Goal: Task Accomplishment & Management: Use online tool/utility

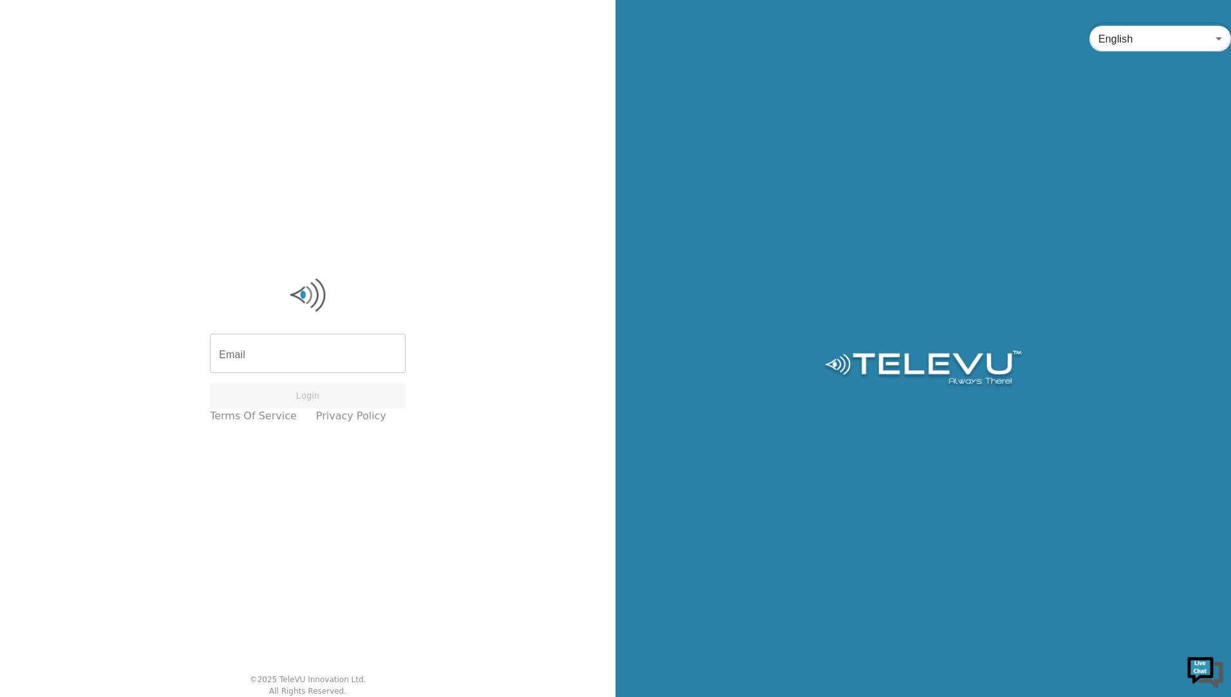
click at [303, 363] on input "Email" at bounding box center [308, 355] width 196 height 36
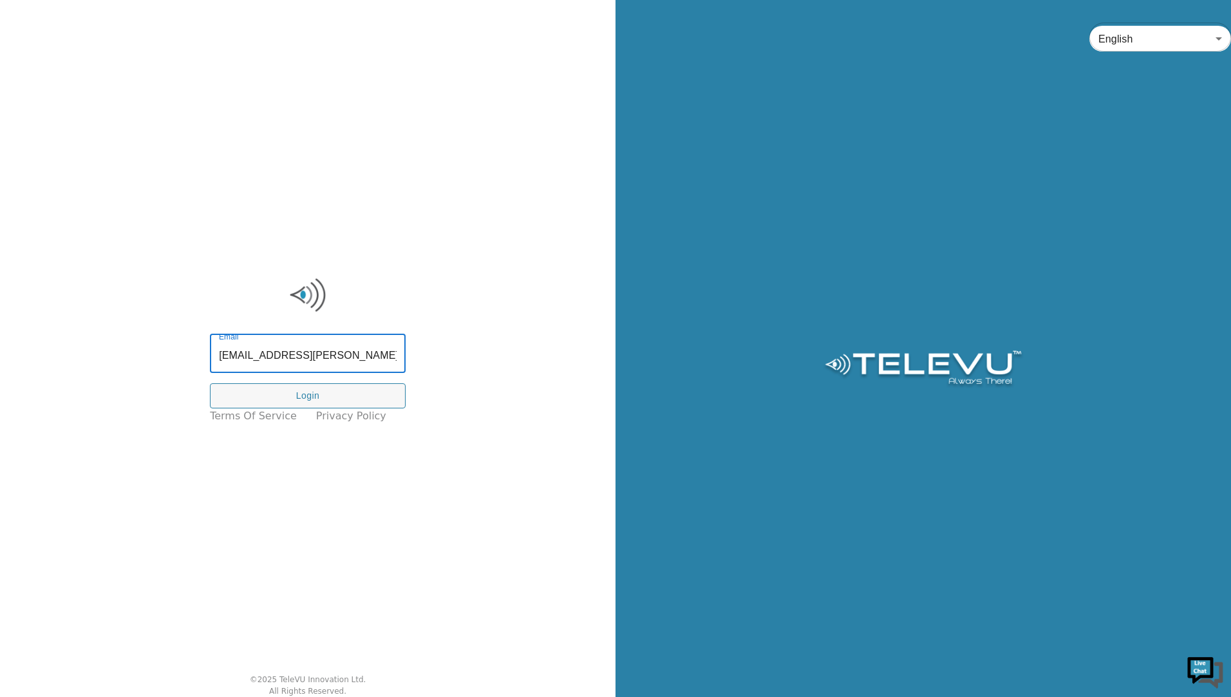
type input "rob1.baxter@nshealth.ca"
click at [323, 392] on button "Login" at bounding box center [308, 395] width 196 height 25
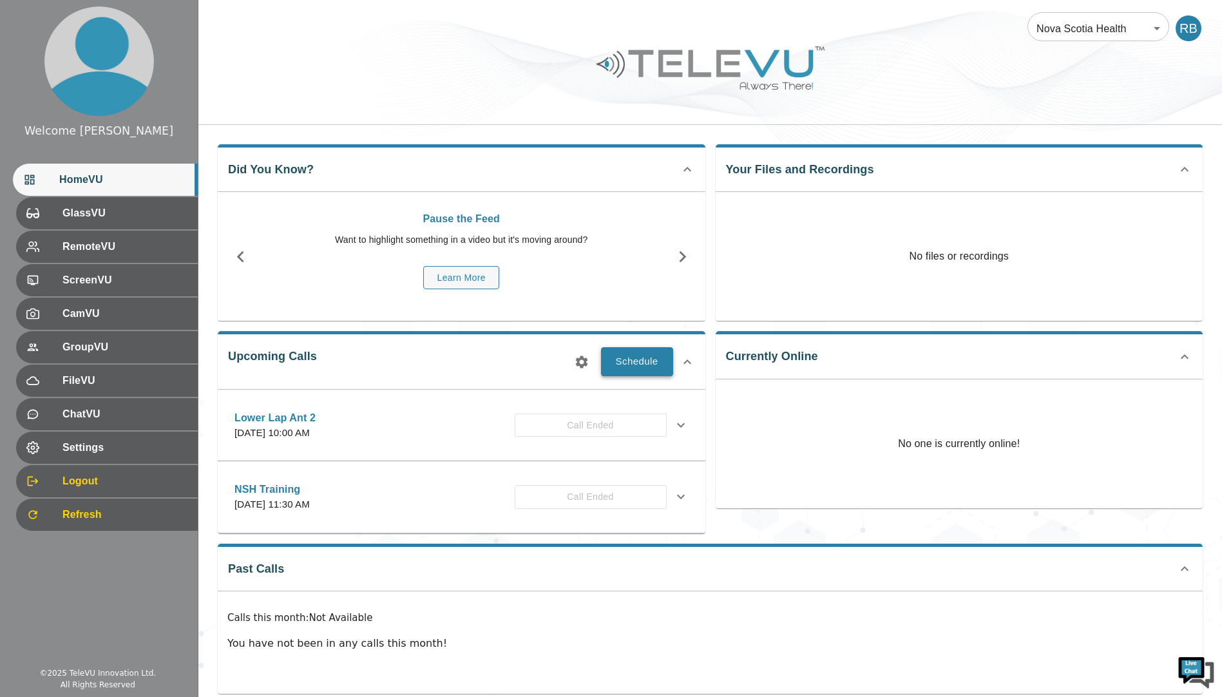
click at [645, 355] on button "Schedule" at bounding box center [637, 361] width 72 height 28
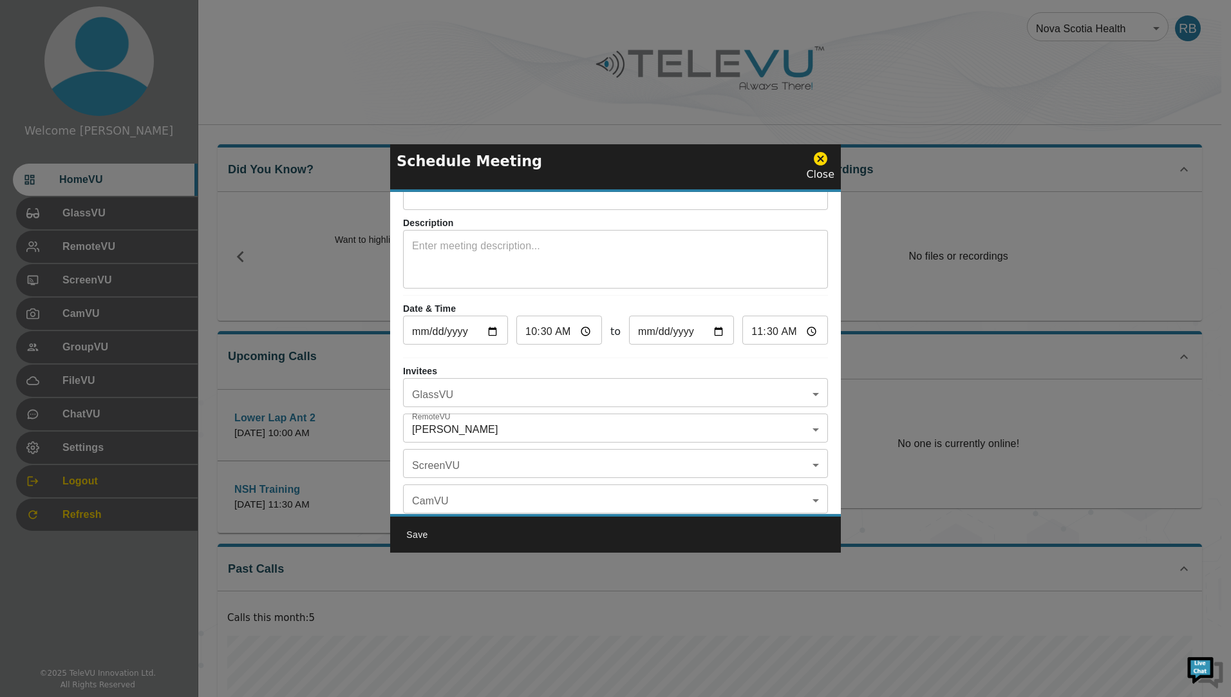
scroll to position [75, 0]
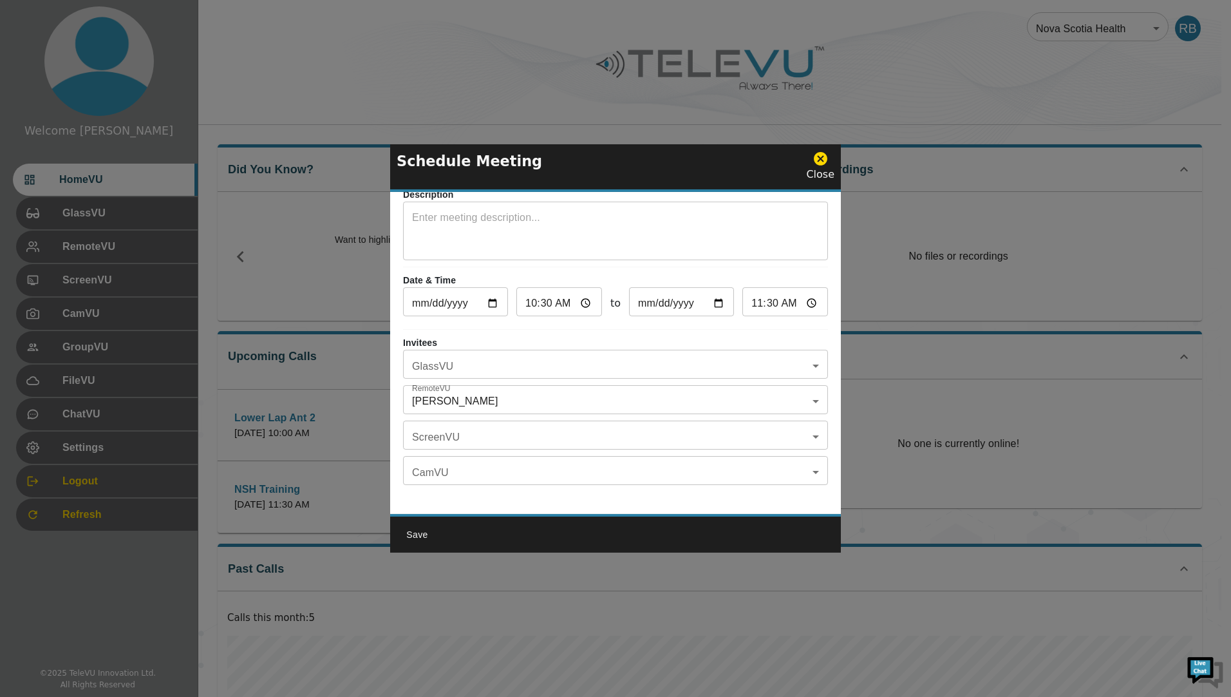
click at [538, 384] on body "Welcome Rob HomeVU GlassVU RemoteVU ScreenVU CamVU GroupVU FileVU ChatVU Settin…" at bounding box center [615, 440] width 1231 height 881
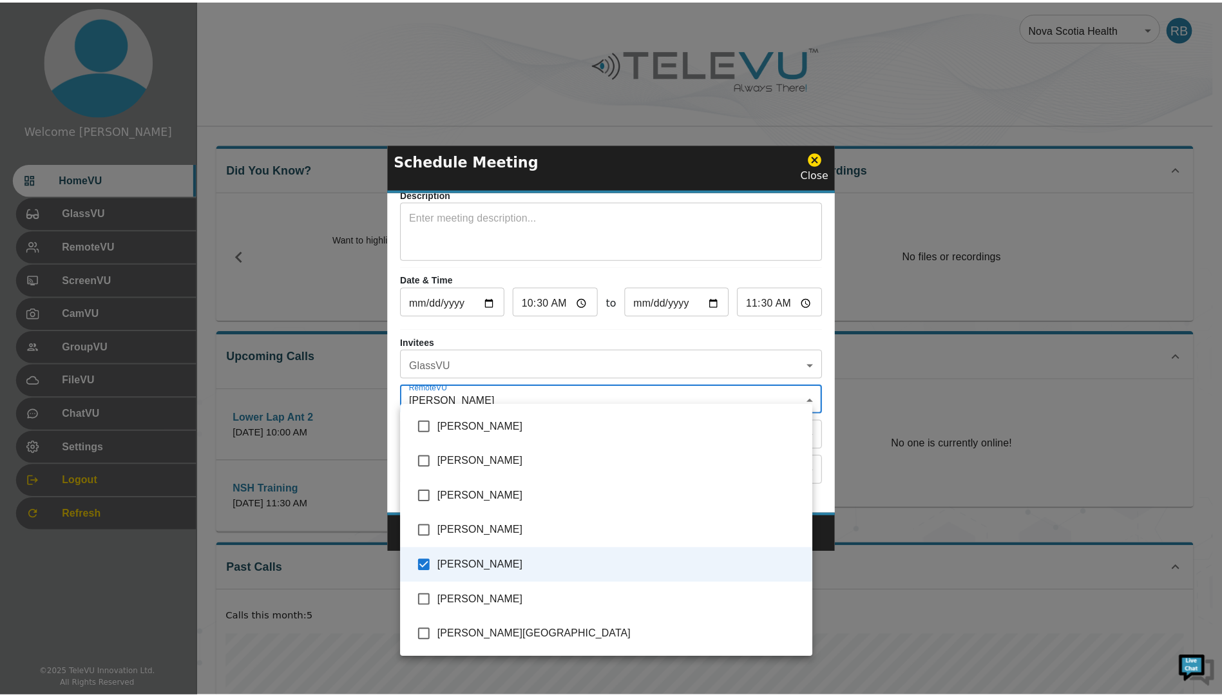
scroll to position [0, 0]
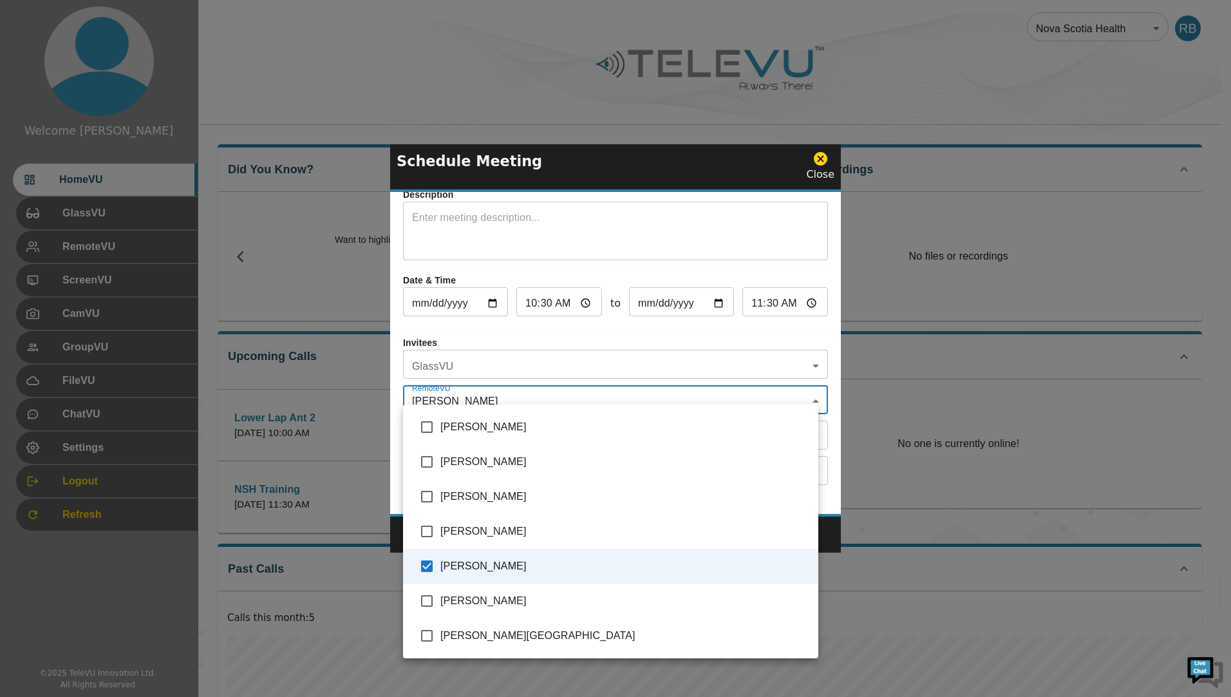
click at [423, 530] on input "checkbox" at bounding box center [426, 531] width 27 height 27
checkbox input "true"
type input "[PERSON_NAME],[PERSON_NAME]"
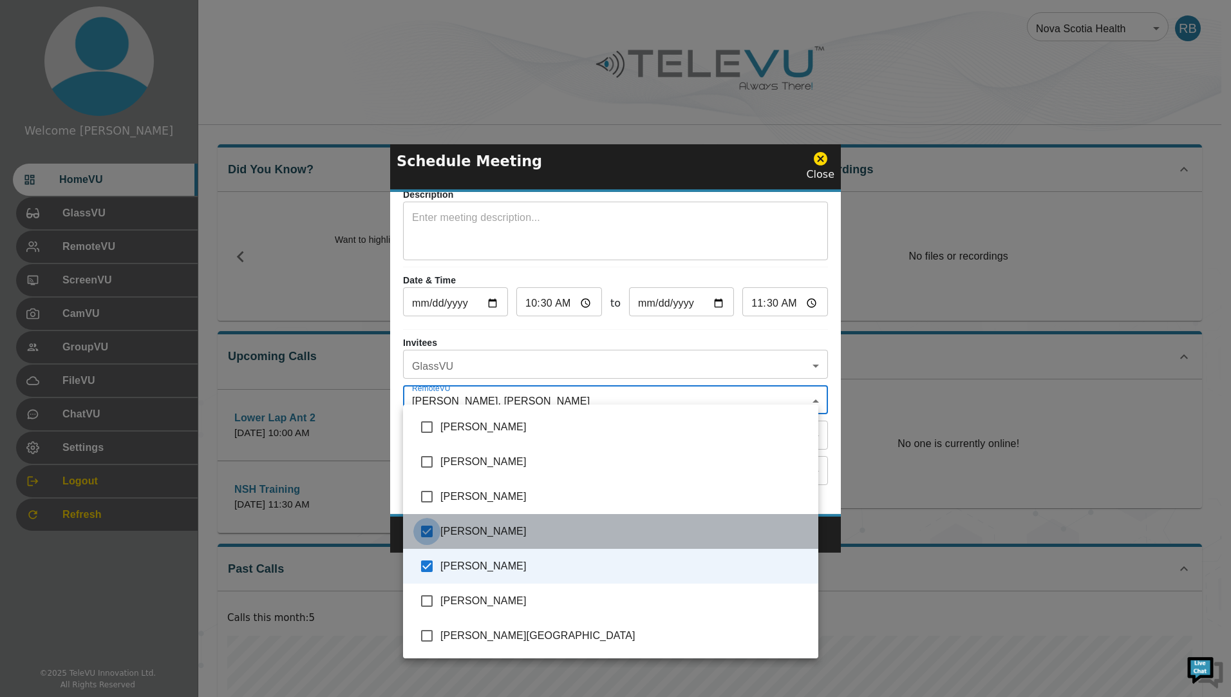
click at [423, 530] on input "checkbox" at bounding box center [426, 531] width 27 height 27
checkbox input "false"
type input "[PERSON_NAME]"
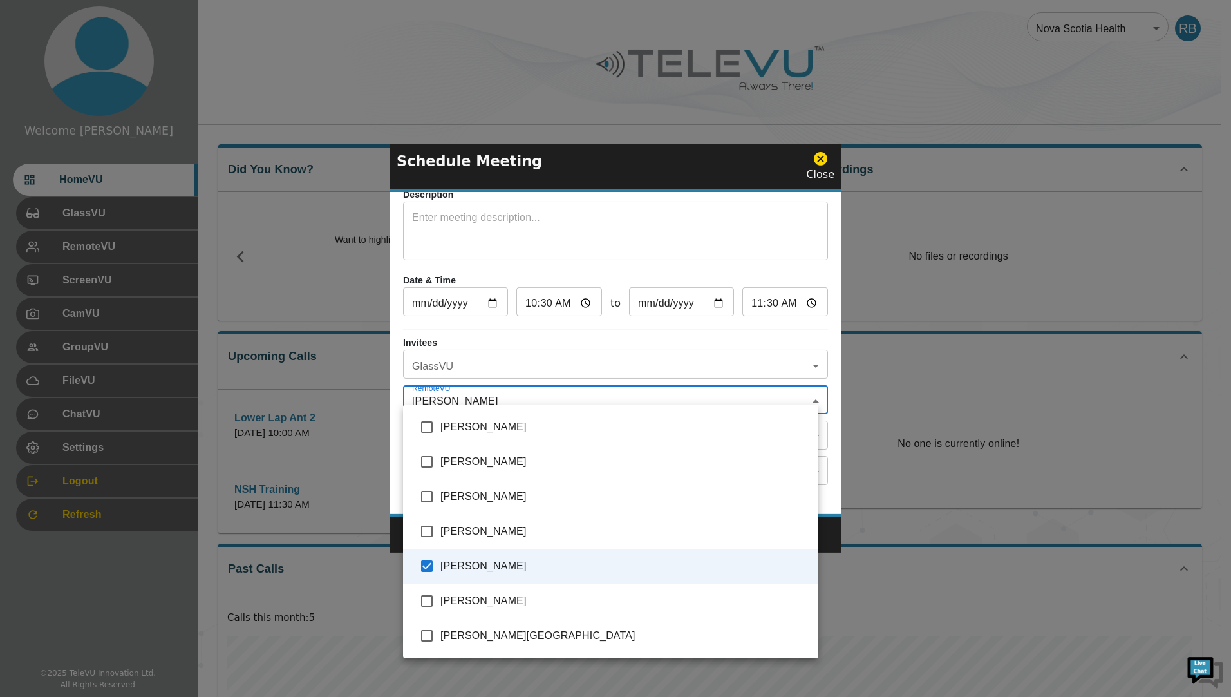
click at [272, 108] on div at bounding box center [615, 348] width 1231 height 697
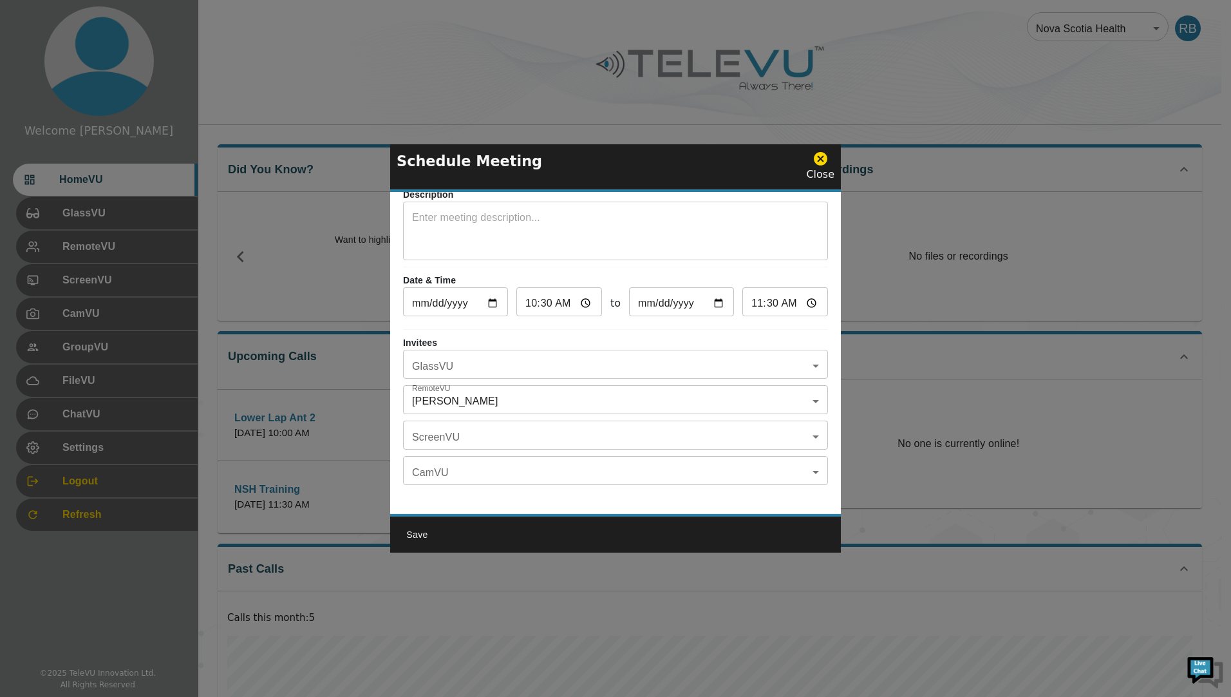
click at [829, 156] on icon at bounding box center [821, 159] width 16 height 16
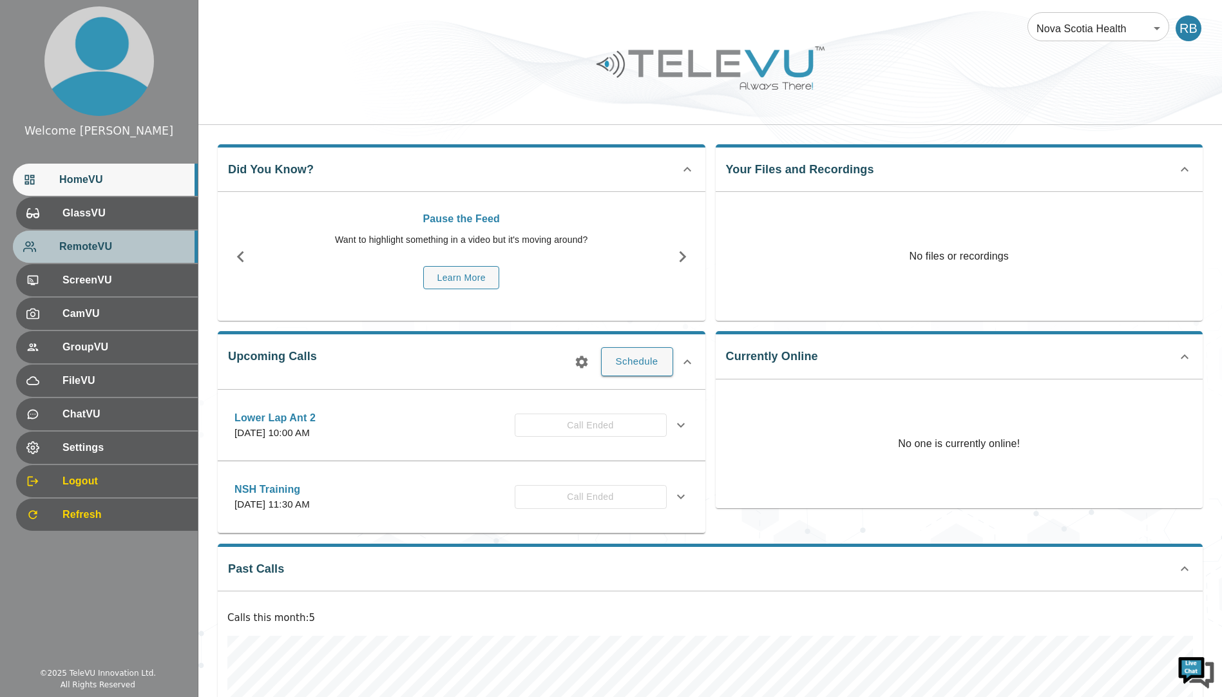
click at [77, 239] on div "RemoteVU" at bounding box center [105, 247] width 185 height 32
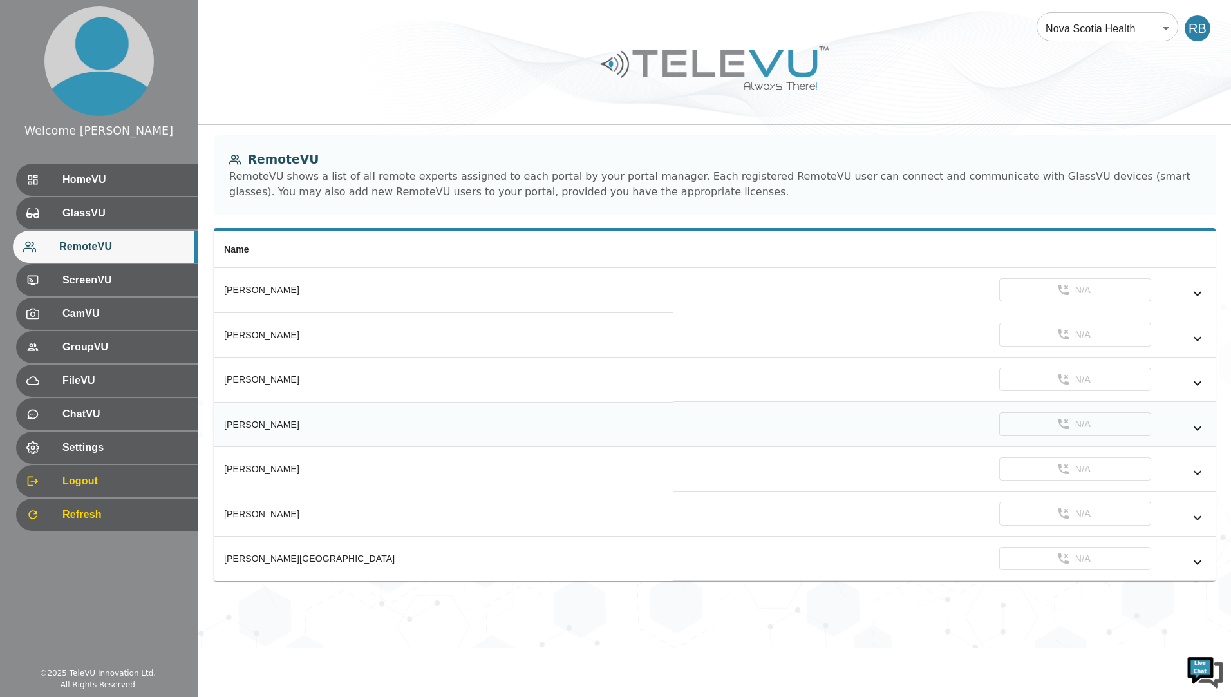
click at [1197, 428] on icon "simple table" at bounding box center [1198, 428] width 8 height 5
